Goal: Task Accomplishment & Management: Complete application form

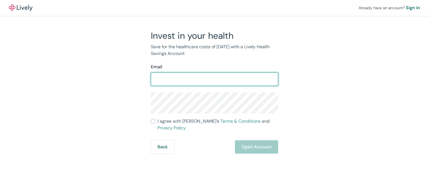
click at [168, 79] on input "Email" at bounding box center [214, 79] width 127 height 11
type input "scnorwood58@gmail.com"
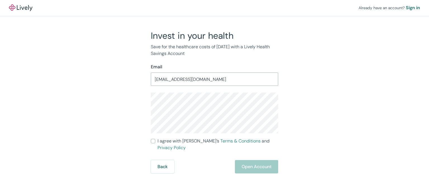
click at [153, 144] on input "I agree with Lively’s Terms & Conditions and Privacy Policy" at bounding box center [153, 141] width 4 height 4
checkbox input "true"
click at [239, 164] on button "Open Account" at bounding box center [256, 166] width 43 height 13
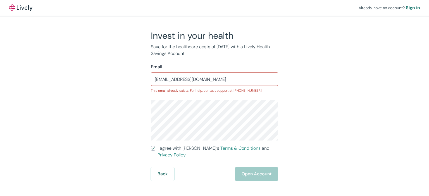
click at [198, 81] on input "scnorwood58@gmail.com" at bounding box center [214, 79] width 127 height 11
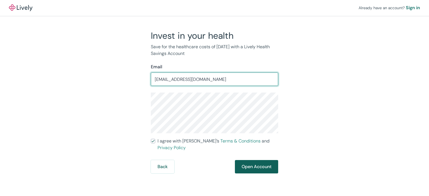
type input "scnorwood58@outlook.com"
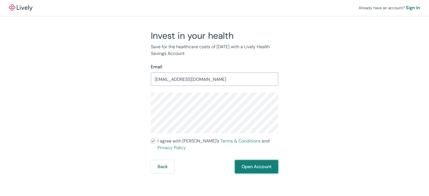
click at [259, 164] on button "Open Account" at bounding box center [256, 166] width 43 height 13
click at [248, 165] on div "Back Just a moment" at bounding box center [214, 166] width 127 height 13
click at [261, 165] on div "Back Just a moment" at bounding box center [214, 166] width 127 height 13
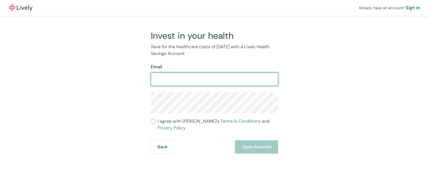
click at [173, 81] on input "Email" at bounding box center [214, 79] width 127 height 11
type input "scnorwood58@outlook.com"
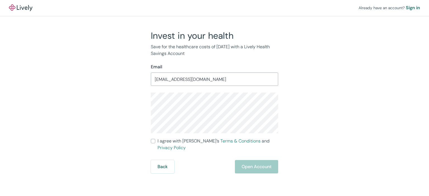
click at [153, 144] on input "I agree with Lively’s Terms & Conditions and Privacy Policy" at bounding box center [153, 141] width 4 height 4
checkbox input "true"
click at [244, 163] on button "Open Account" at bounding box center [256, 166] width 43 height 13
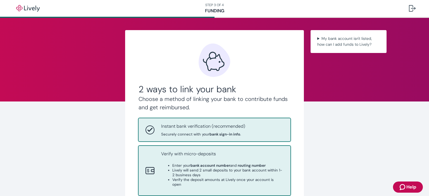
click at [208, 168] on strong "bank account number" at bounding box center [211, 165] width 40 height 5
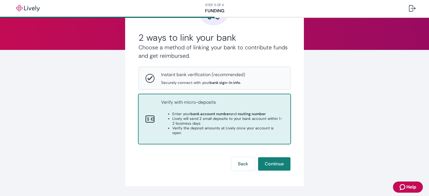
scroll to position [86, 0]
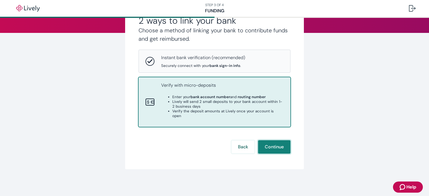
click at [267, 143] on button "Continue" at bounding box center [274, 147] width 32 height 13
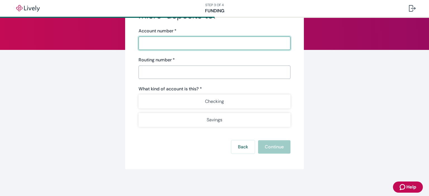
scroll to position [58, 0]
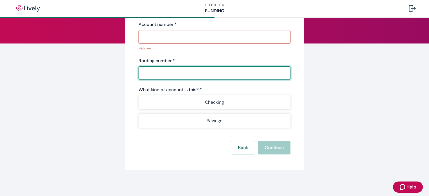
click at [148, 75] on input "Routing number   *" at bounding box center [215, 73] width 152 height 11
paste input "754353FC"
type input "754353FC"
drag, startPoint x: 154, startPoint y: 77, endPoint x: 133, endPoint y: 76, distance: 21.2
click at [133, 76] on div "What account should we send the micro-deposits to? Account number   * ​ Require…" at bounding box center [214, 71] width 179 height 198
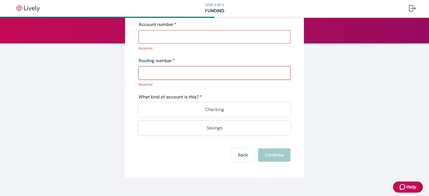
click at [155, 76] on input "Routing number   *" at bounding box center [215, 73] width 152 height 11
paste input "272483905"
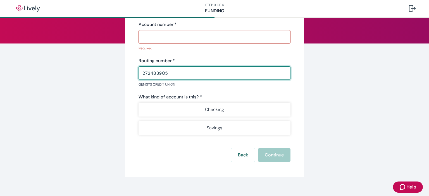
type input "272483905"
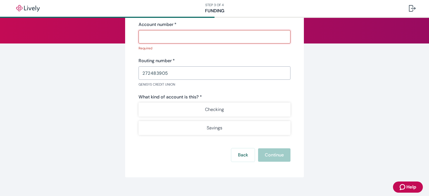
click at [154, 36] on input "Account number   *" at bounding box center [215, 36] width 152 height 11
click at [145, 34] on input "Account number   *" at bounding box center [215, 36] width 152 height 11
paste input "2149431567"
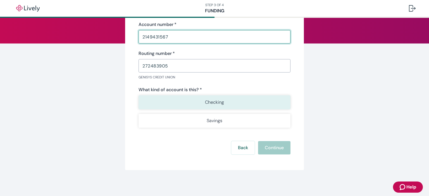
type input "2149431567"
click at [221, 110] on button "Checking" at bounding box center [215, 103] width 152 height 14
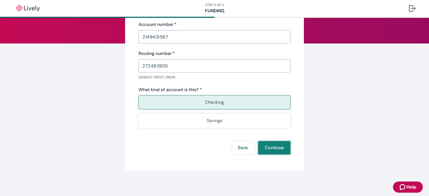
click at [268, 153] on button "Continue" at bounding box center [274, 147] width 32 height 13
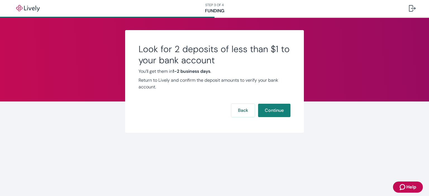
scroll to position [0, 0]
click at [281, 108] on button "Continue" at bounding box center [274, 110] width 32 height 13
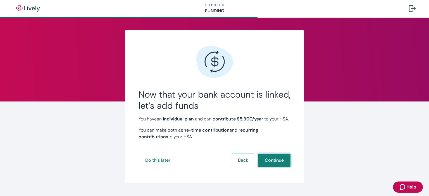
click at [265, 166] on button "Continue" at bounding box center [274, 160] width 32 height 13
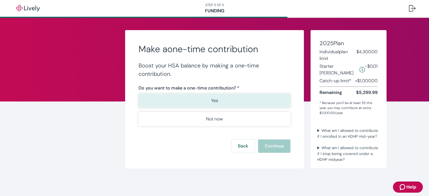
click at [222, 104] on button "Yes" at bounding box center [215, 101] width 152 height 14
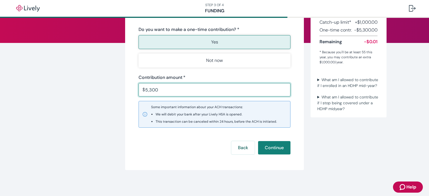
scroll to position [63, 0]
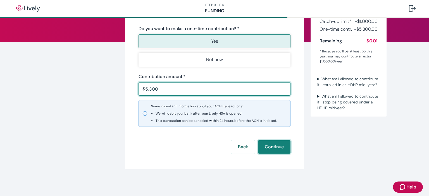
type input "5,300.00"
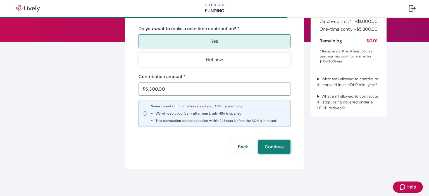
click at [275, 149] on button "Continue" at bounding box center [274, 147] width 32 height 13
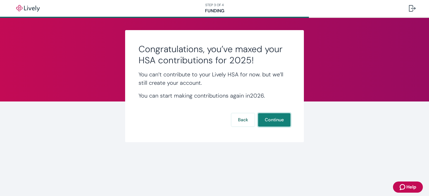
click at [267, 120] on button "Continue" at bounding box center [274, 119] width 32 height 13
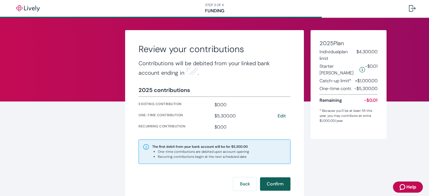
click at [271, 186] on button "Confirm" at bounding box center [275, 184] width 30 height 13
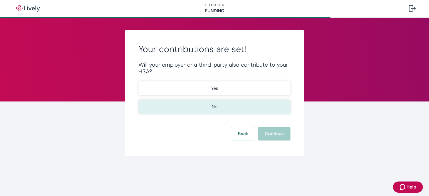
click at [230, 109] on button "No" at bounding box center [215, 107] width 152 height 14
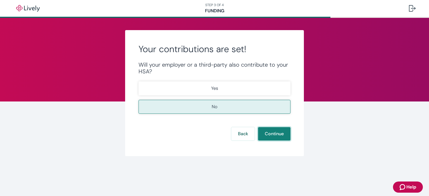
click at [269, 138] on button "Continue" at bounding box center [274, 133] width 32 height 13
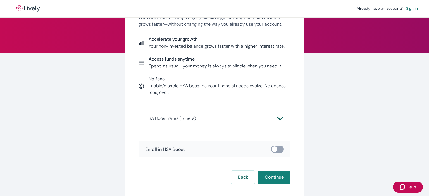
scroll to position [95, 0]
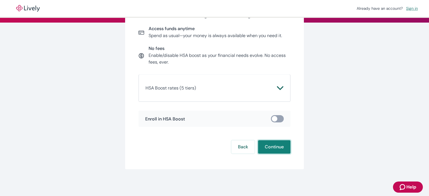
click at [279, 152] on button "Continue" at bounding box center [274, 147] width 32 height 13
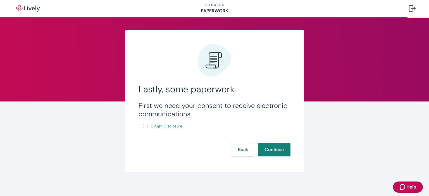
click at [143, 126] on input "E-Sign Disclosure" at bounding box center [145, 126] width 4 height 4
checkbox input "true"
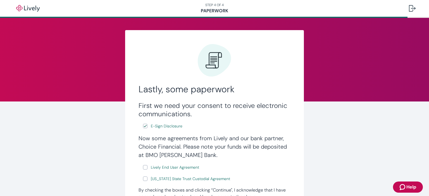
click at [143, 168] on input "Lively End User Agreement" at bounding box center [145, 167] width 4 height 4
checkbox input "true"
click at [144, 181] on input "[US_STATE] State Trust Custodial Agreement" at bounding box center [145, 179] width 4 height 4
checkbox input "true"
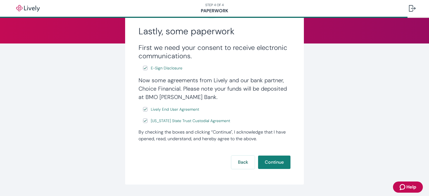
scroll to position [74, 0]
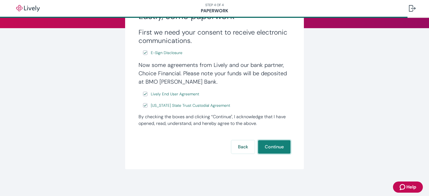
click at [274, 148] on button "Continue" at bounding box center [274, 147] width 32 height 13
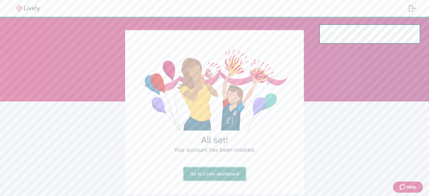
click at [205, 174] on link "Go to Lively dashboard" at bounding box center [215, 174] width 62 height 13
